Goal: Check status: Check status

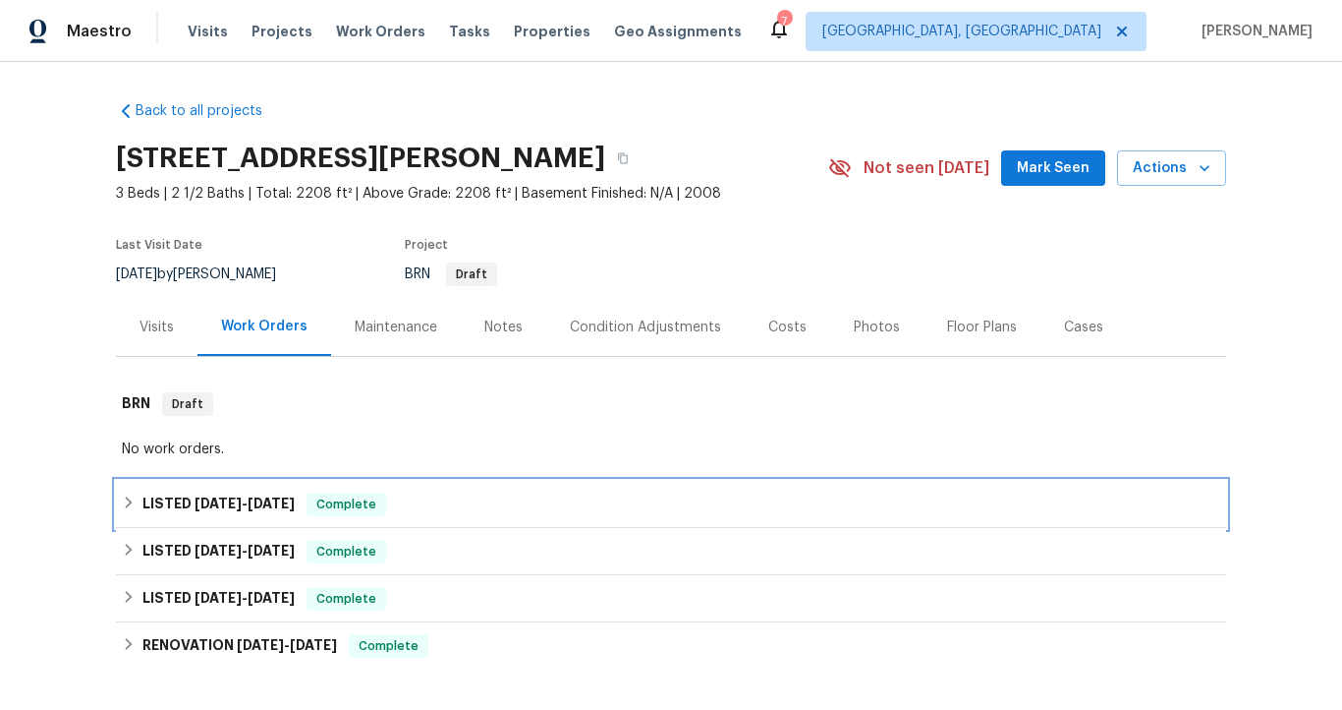
click at [272, 498] on span "[DATE]" at bounding box center [271, 503] width 47 height 14
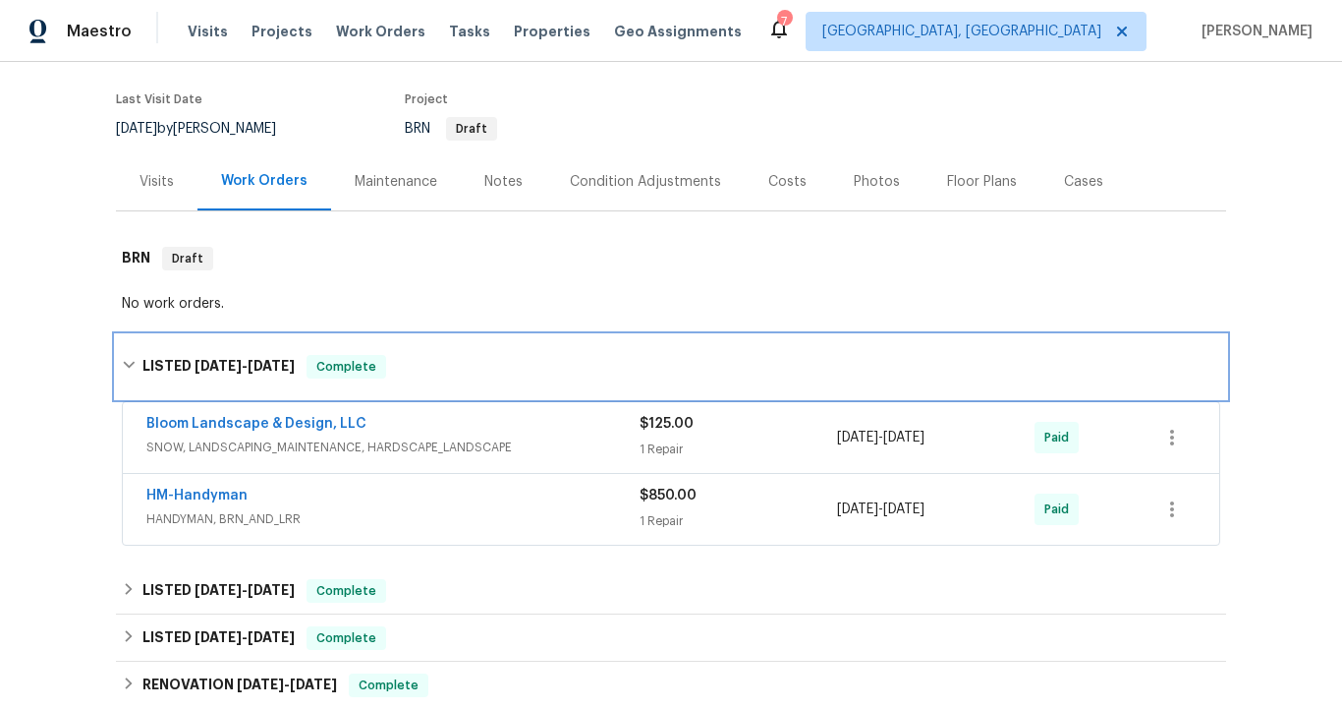
scroll to position [149, 0]
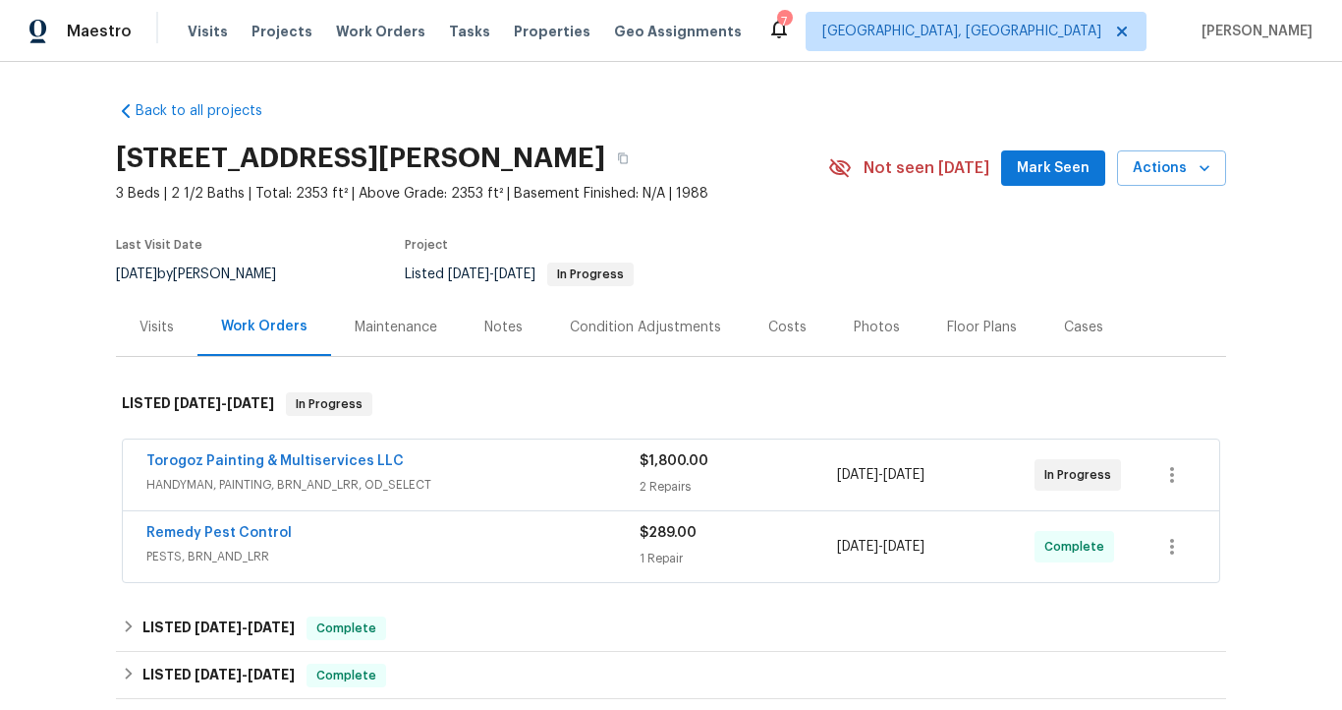
click at [414, 456] on div "Torogoz Painting & Multiservices LLC" at bounding box center [392, 463] width 493 height 24
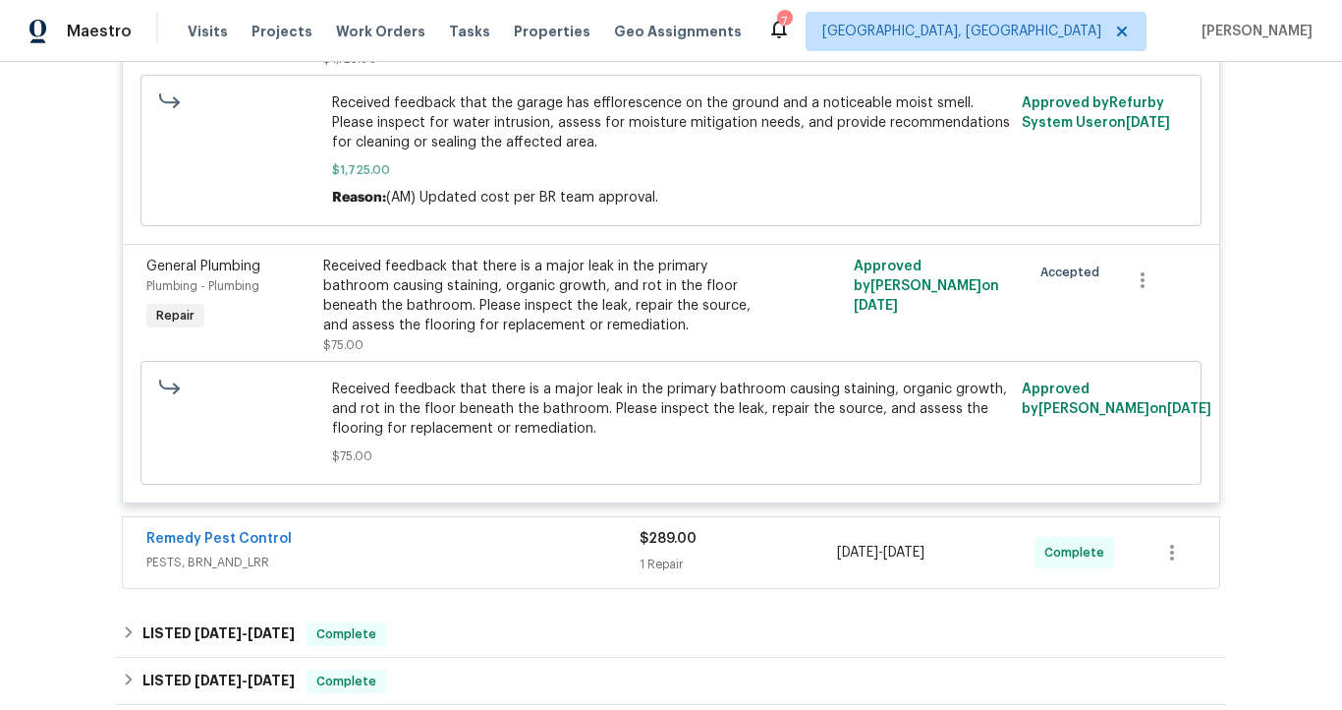
scroll to position [680, 0]
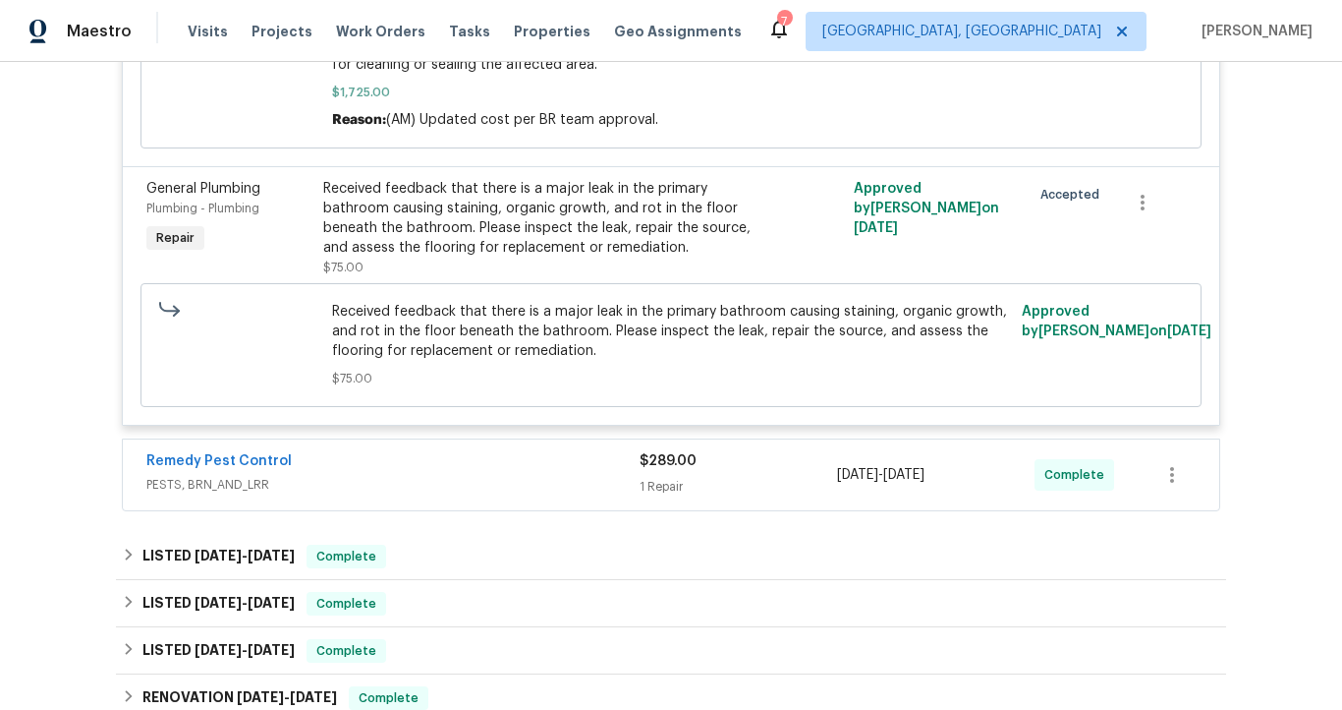
click at [330, 477] on span "PESTS, BRN_AND_LRR" at bounding box center [392, 485] width 493 height 20
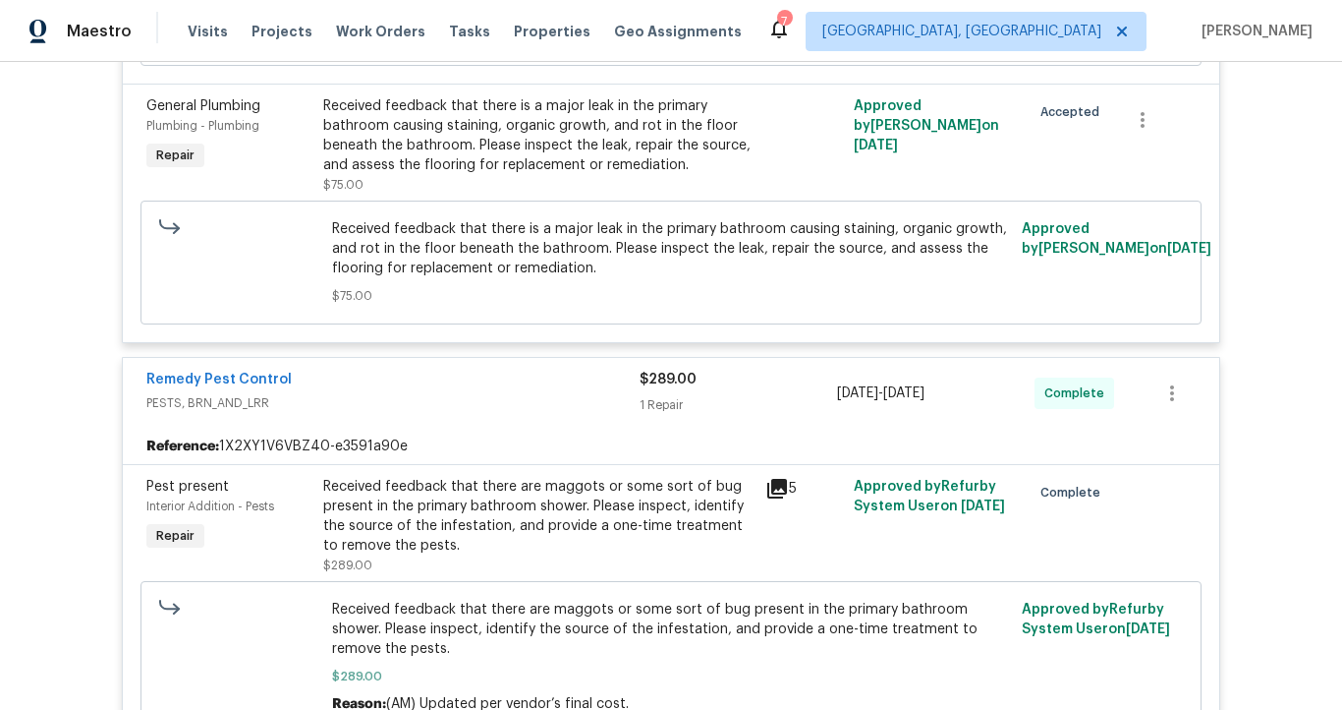
scroll to position [768, 0]
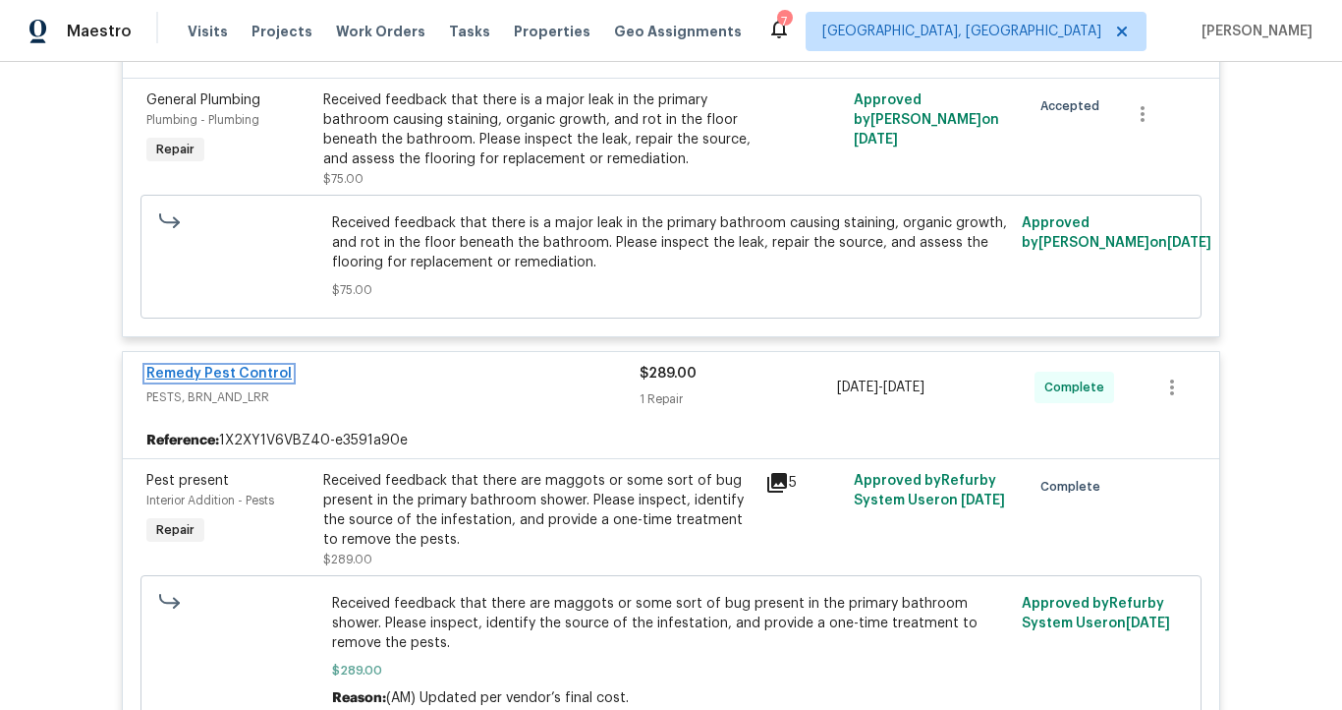
click at [241, 380] on link "Remedy Pest Control" at bounding box center [218, 374] width 145 height 14
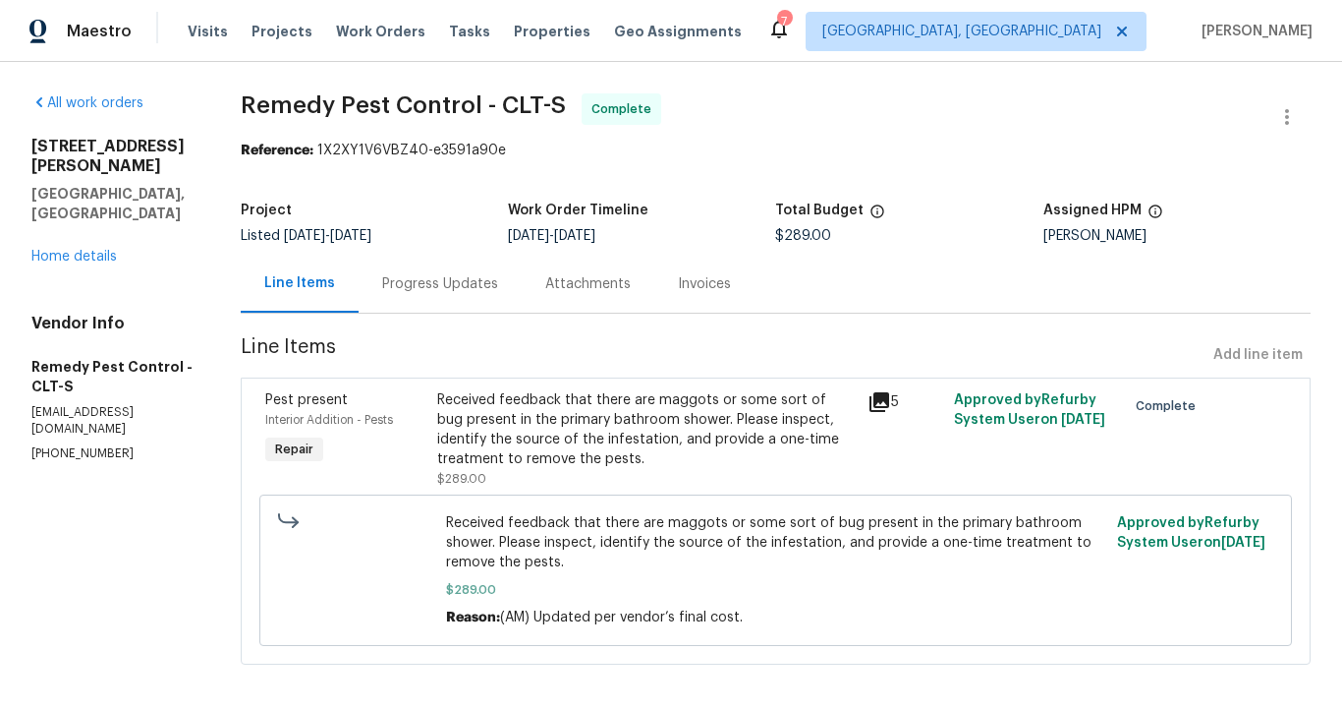
click at [413, 277] on div "Progress Updates" at bounding box center [440, 284] width 116 height 20
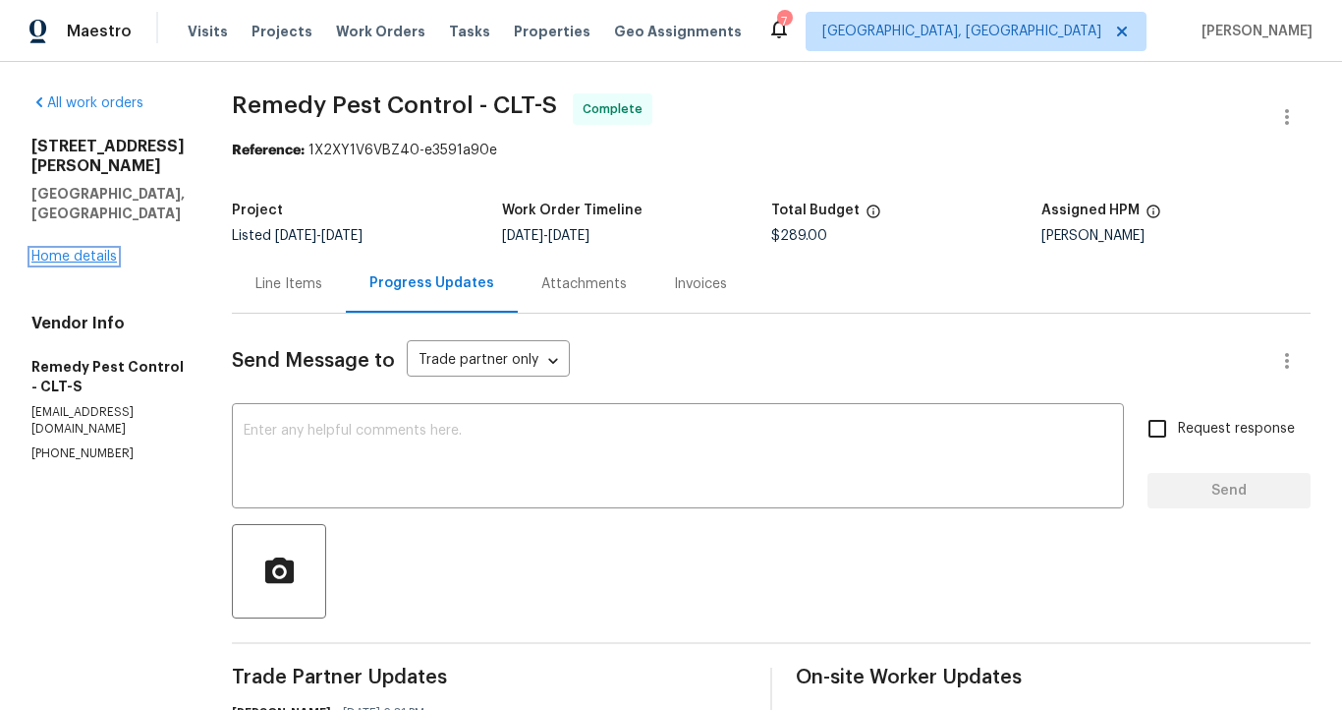
click at [100, 260] on link "Home details" at bounding box center [73, 257] width 85 height 14
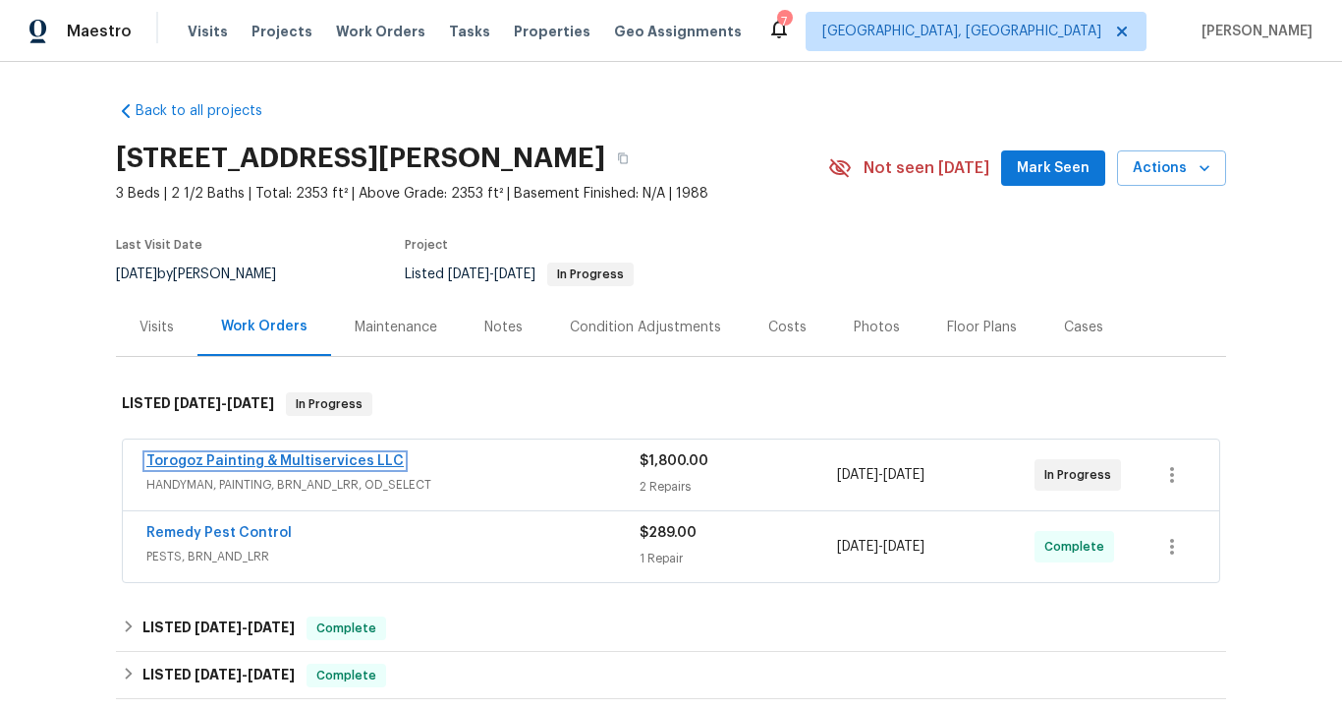
click at [234, 457] on link "Torogoz Painting & Multiservices LLC" at bounding box center [274, 461] width 257 height 14
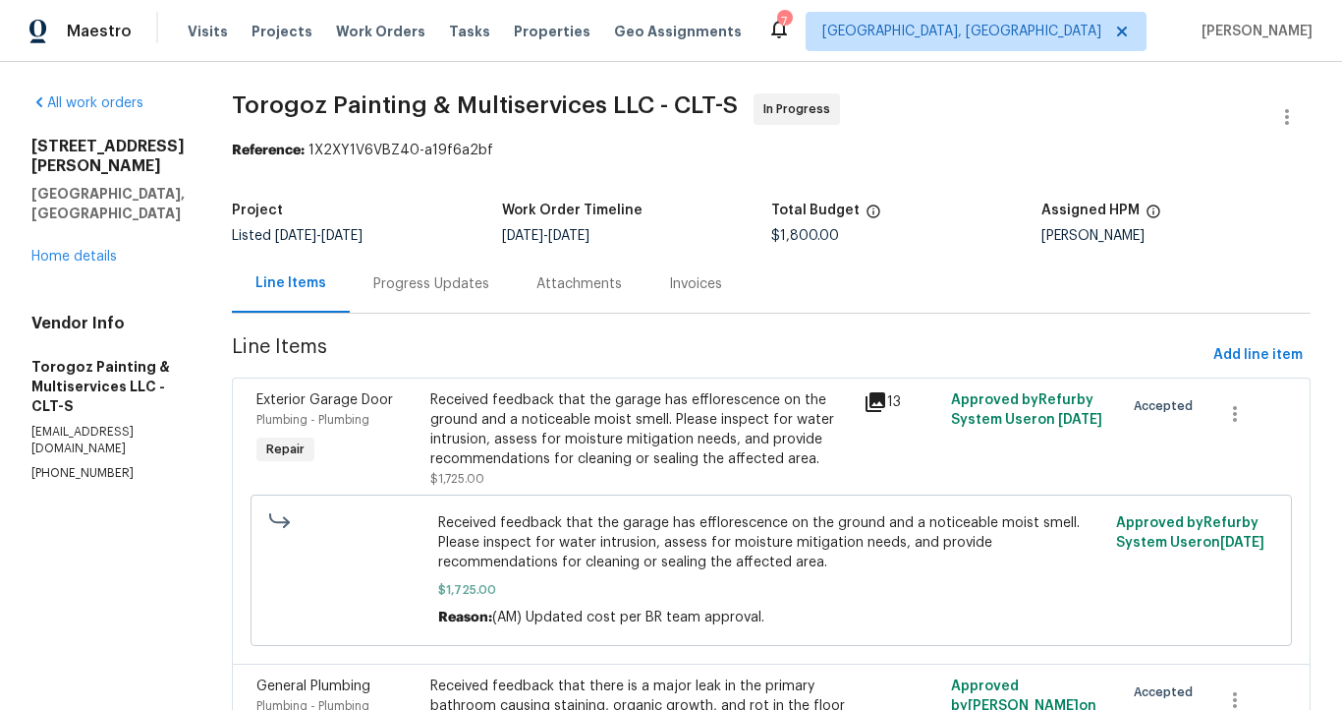
click at [469, 282] on div "Progress Updates" at bounding box center [431, 284] width 116 height 20
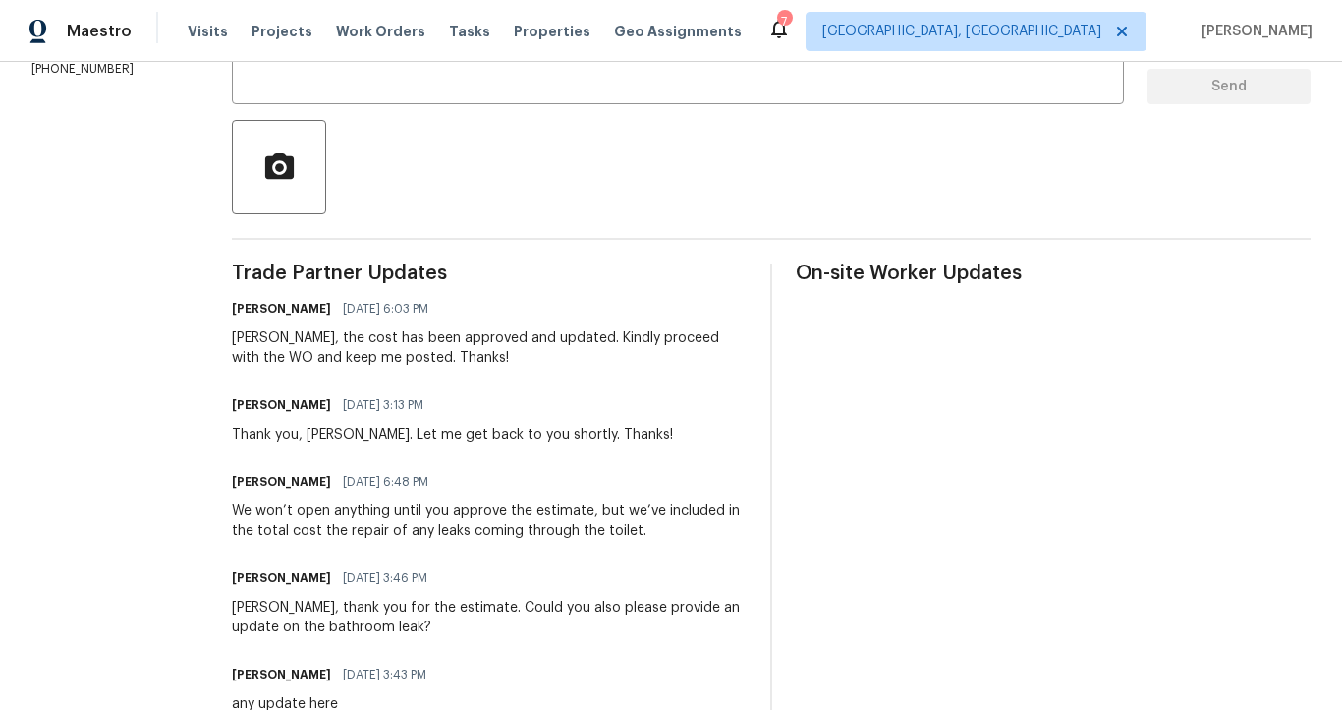
scroll to position [401, 0]
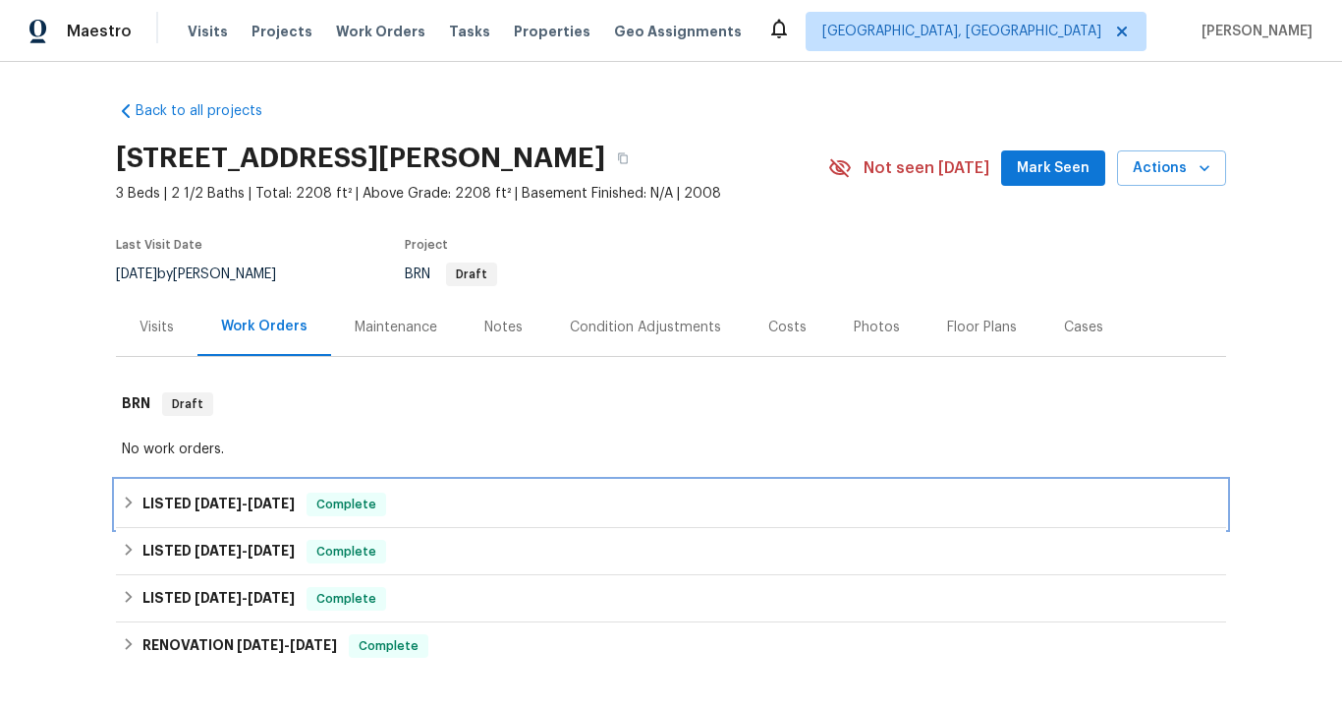
click at [257, 495] on h6 "LISTED [DATE] - [DATE]" at bounding box center [218, 504] width 152 height 24
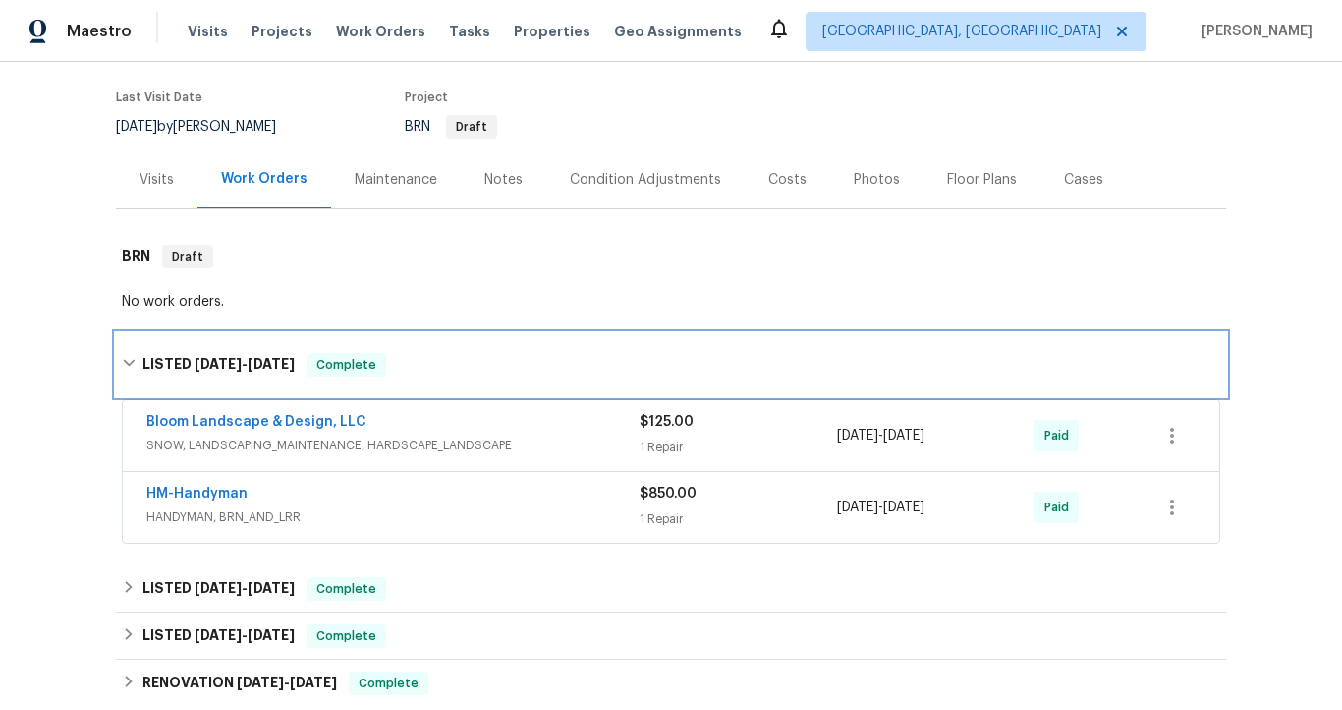
scroll to position [154, 0]
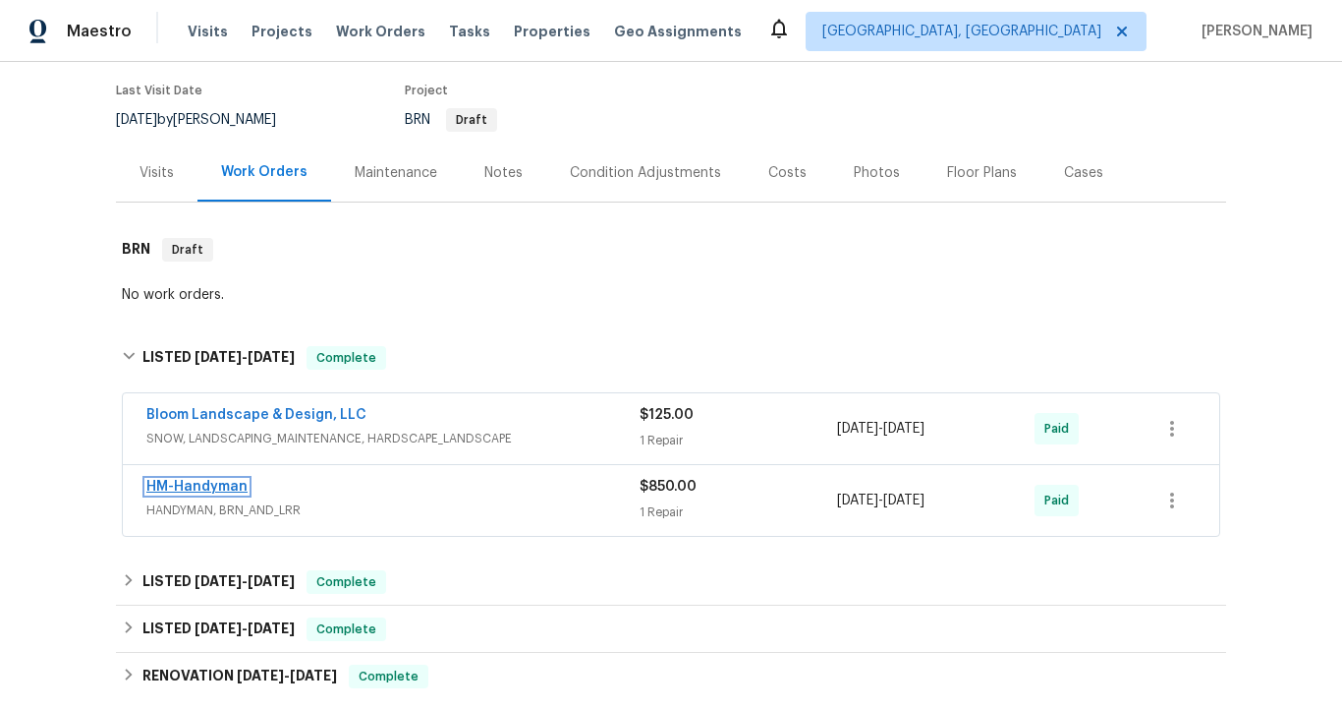
click at [217, 489] on link "HM-Handyman" at bounding box center [196, 487] width 101 height 14
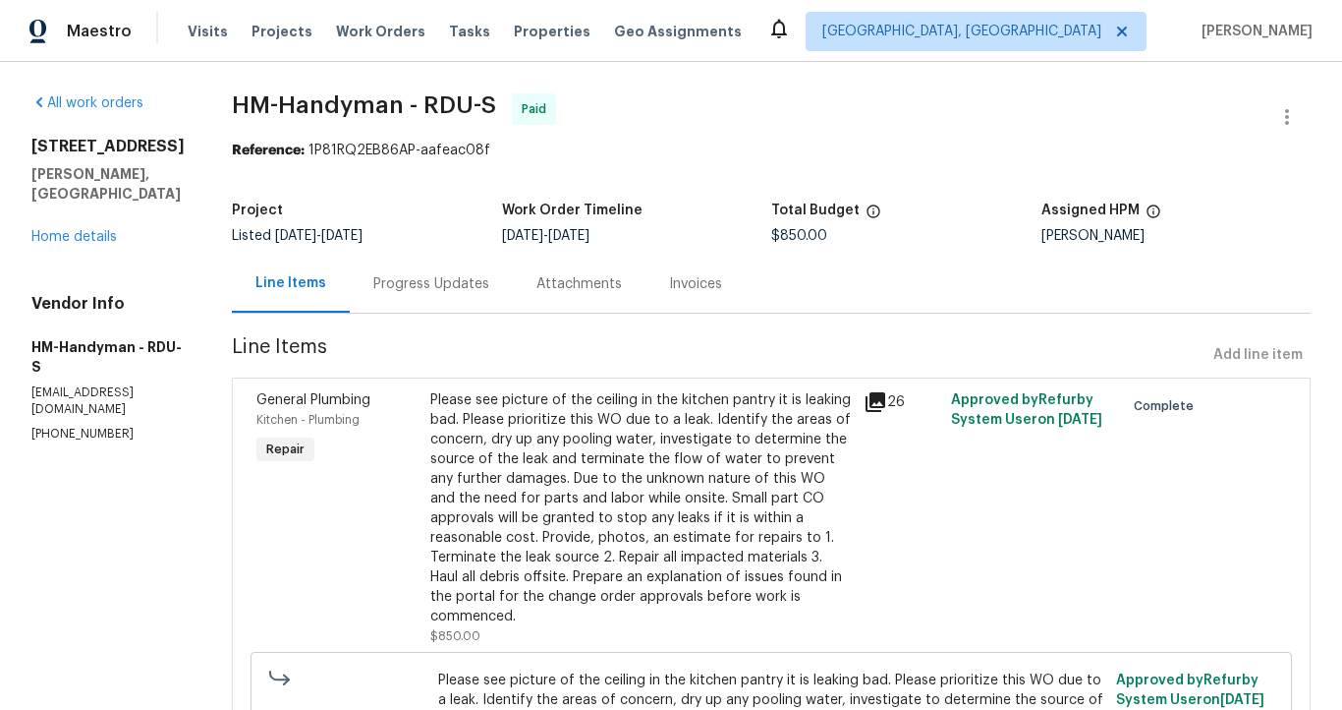
click at [714, 281] on div "Invoices" at bounding box center [695, 284] width 53 height 20
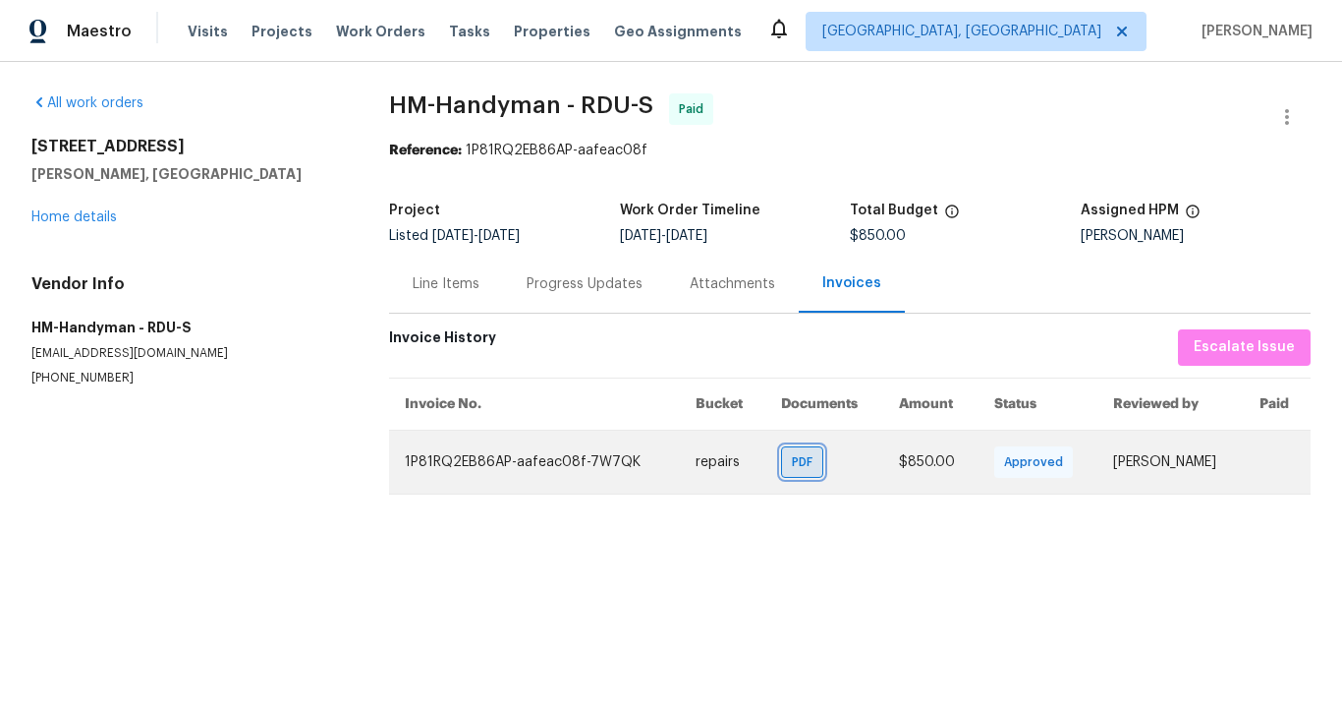
click at [792, 464] on span "PDF" at bounding box center [806, 462] width 28 height 20
